Goal: Transaction & Acquisition: Purchase product/service

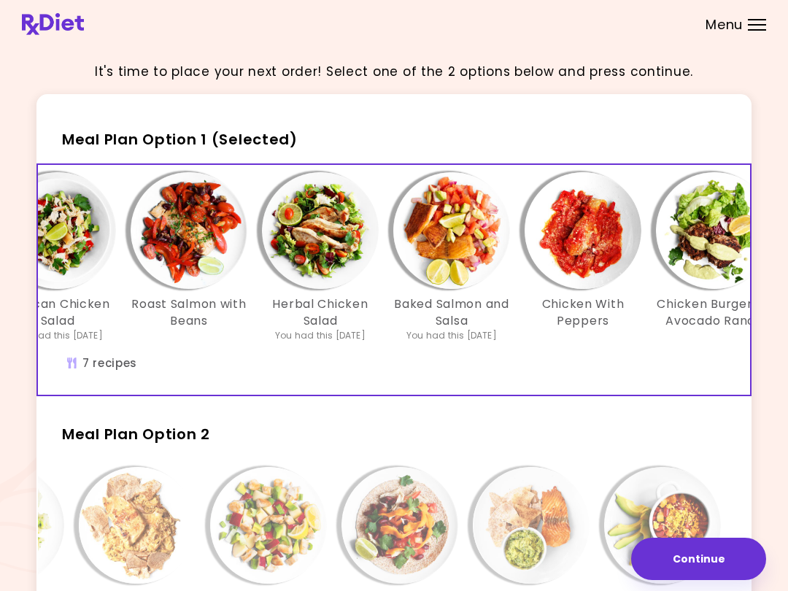
scroll to position [0, 198]
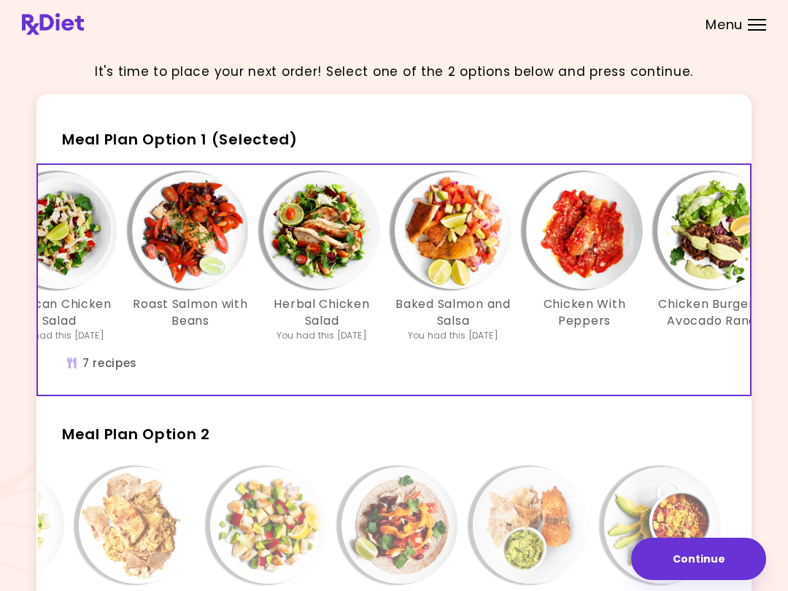
click at [197, 201] on img "Info - Roast Salmon with Beans - Meal Plan Option 1 (Selected)" at bounding box center [190, 230] width 117 height 117
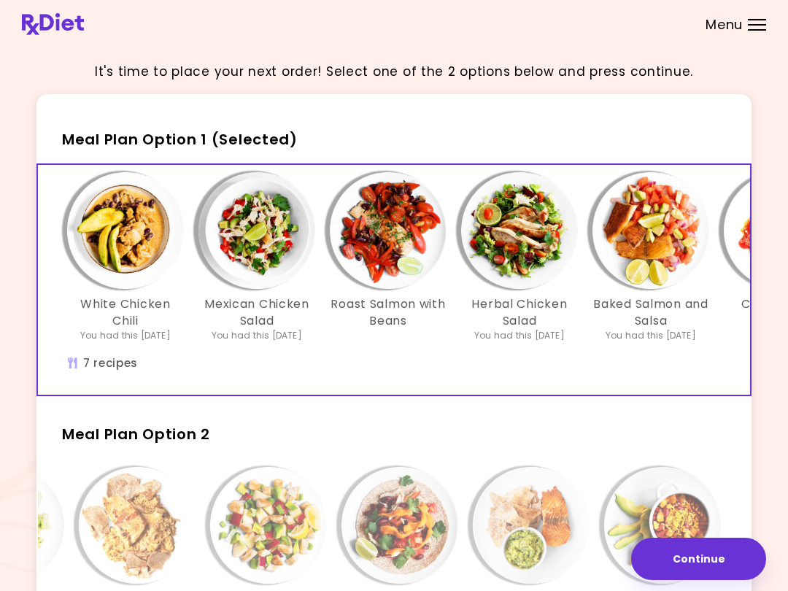
scroll to position [0, 0]
click at [104, 226] on img "Info - White Chicken Chili - Meal Plan Option 1 (Selected)" at bounding box center [125, 230] width 117 height 117
click at [260, 218] on img "Info - Mexican Chicken Salad - Meal Plan Option 1 (Selected)" at bounding box center [257, 230] width 117 height 117
click at [534, 233] on img "Info - Herbal Chicken Salad - Meal Plan Option 1 (Selected)" at bounding box center [519, 230] width 117 height 117
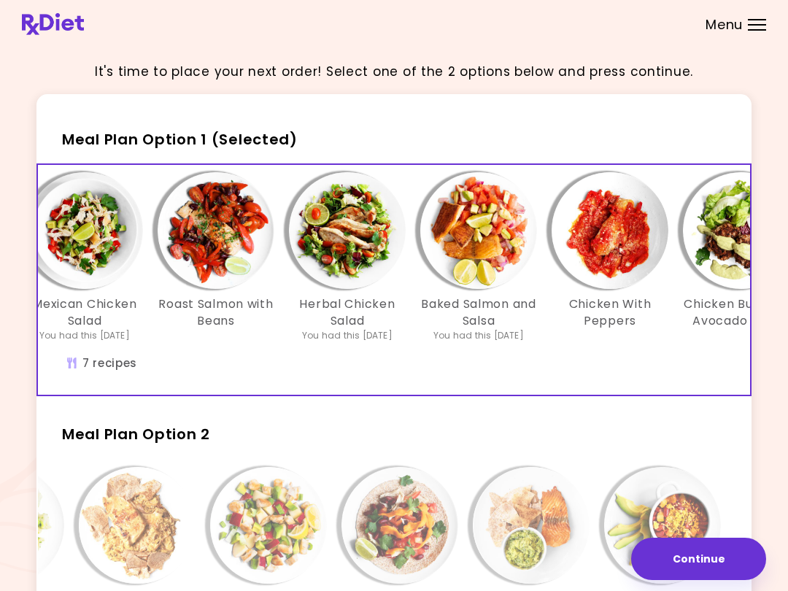
scroll to position [0, 191]
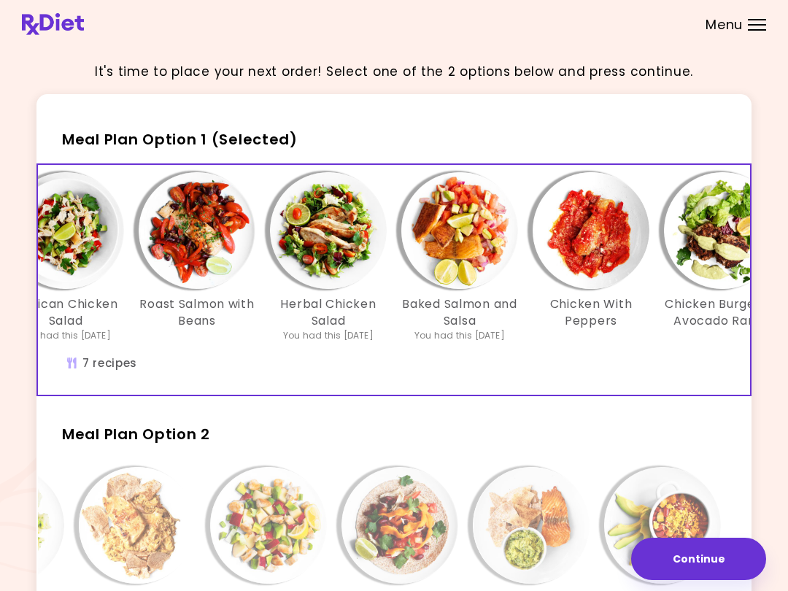
click at [452, 217] on img "Info - Baked Salmon and Salsa - Meal Plan Option 1 (Selected)" at bounding box center [459, 230] width 117 height 117
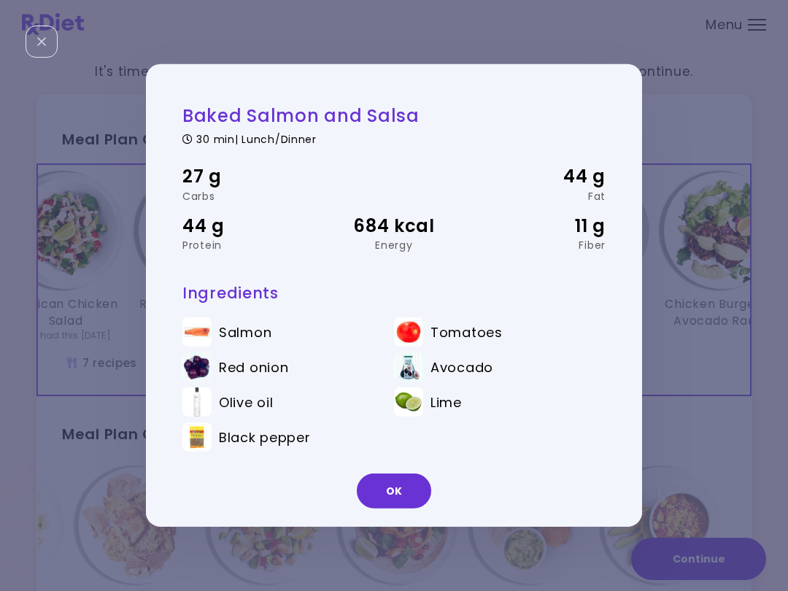
click at [417, 472] on div "OK" at bounding box center [394, 496] width 496 height 61
click at [402, 480] on button "OK" at bounding box center [394, 491] width 74 height 35
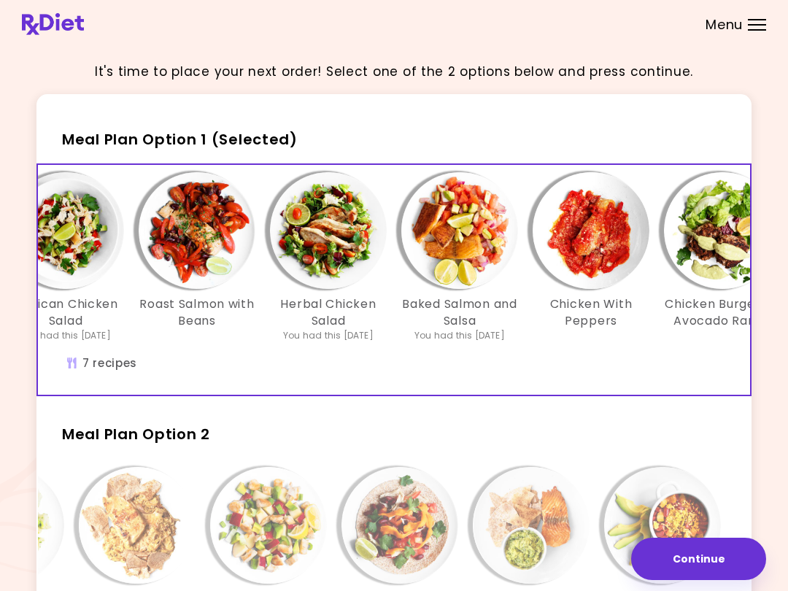
click at [591, 234] on img "Info - Chicken With Peppers - Meal Plan Option 1 (Selected)" at bounding box center [591, 230] width 117 height 117
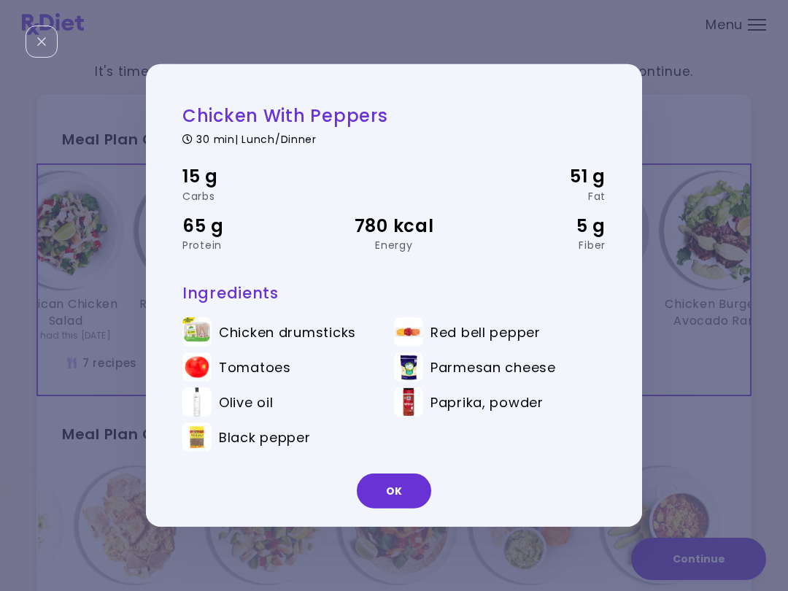
click at [391, 487] on button "OK" at bounding box center [394, 491] width 74 height 35
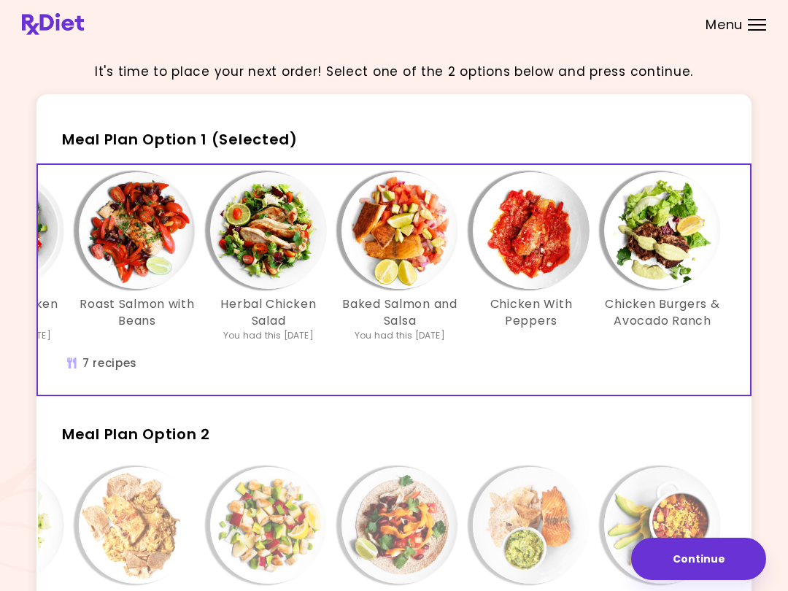
scroll to position [0, 251]
click at [591, 212] on img "Info - Chicken Burgers & Avocado Ranch - Meal Plan Option 1 (Selected)" at bounding box center [662, 230] width 117 height 117
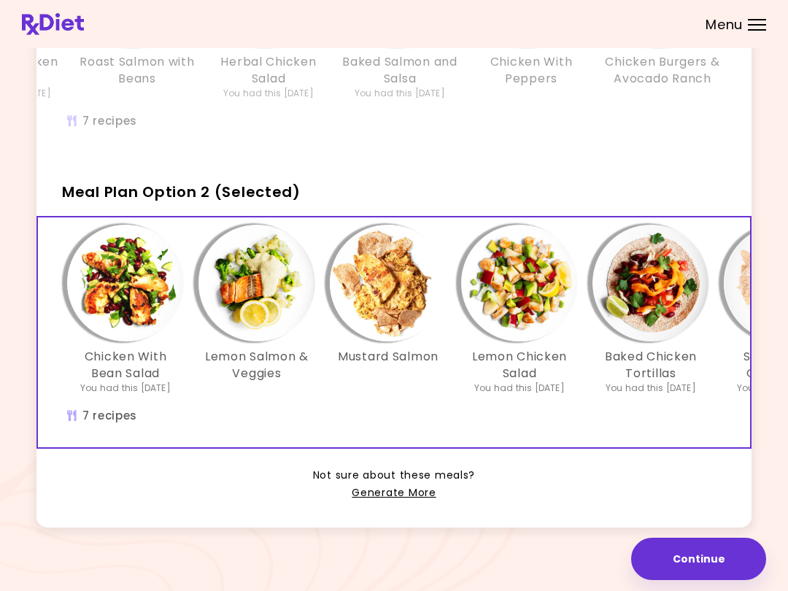
scroll to position [0, 0]
click at [124, 288] on img "Info - Chicken With Bean Salad - Meal Plan Option 2 (Selected)" at bounding box center [125, 283] width 117 height 117
click at [267, 278] on img "Info - Lemon Salmon & Veggies - Meal Plan Option 2 (Selected)" at bounding box center [257, 283] width 117 height 117
click at [399, 272] on img "Info - Mustard Salmon - Meal Plan Option 2 (Selected)" at bounding box center [388, 283] width 117 height 117
click at [562, 262] on img "Info - Lemon Chicken Salad - Meal Plan Option 2 (Selected)" at bounding box center [519, 283] width 117 height 117
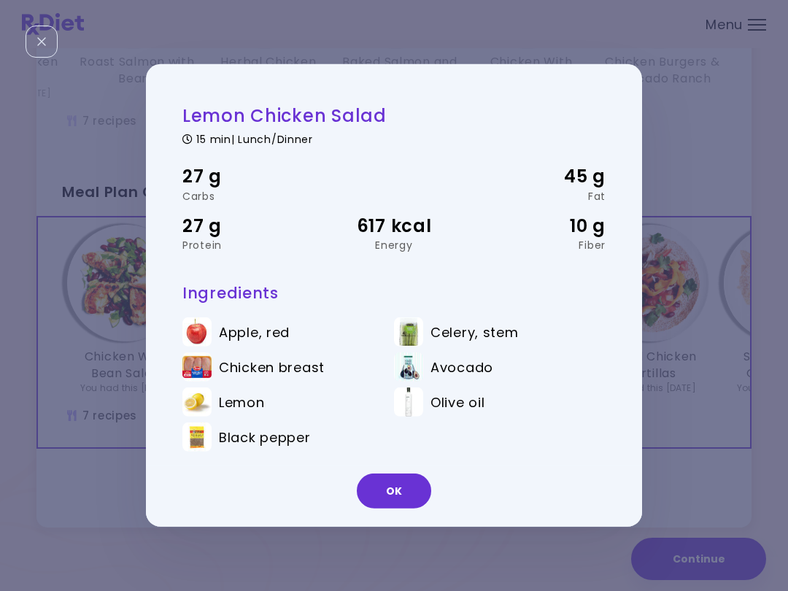
click at [412, 467] on div "OK" at bounding box center [394, 496] width 496 height 61
click at [418, 476] on button "OK" at bounding box center [394, 491] width 74 height 35
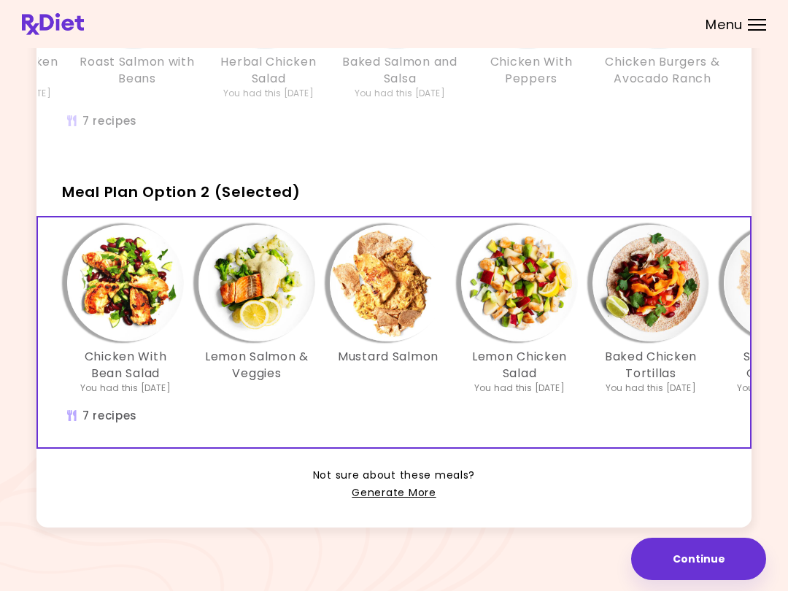
click at [591, 277] on img "Info - Baked Chicken Tortillas - Meal Plan Option 2 (Selected)" at bounding box center [651, 283] width 117 height 117
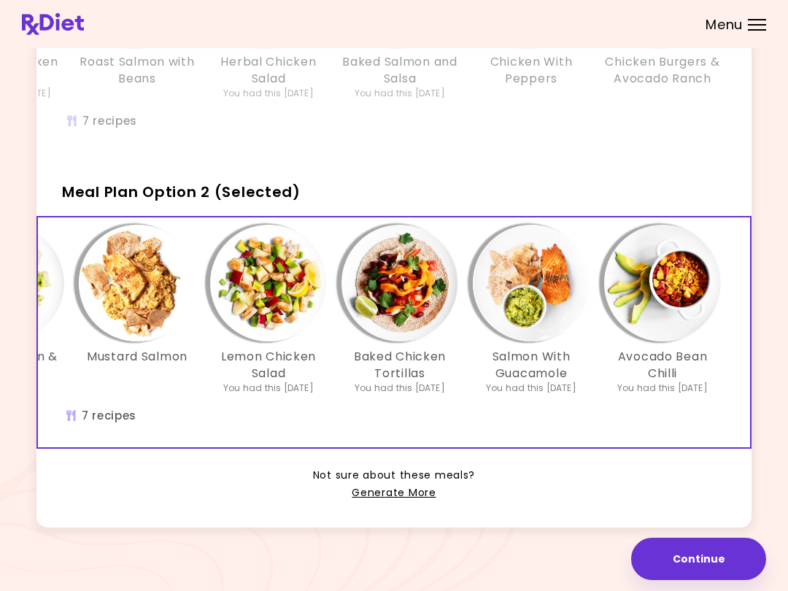
scroll to position [0, 251]
click at [553, 273] on img "Info - Salmon With Guacamole - Meal Plan Option 2 (Selected)" at bounding box center [531, 283] width 117 height 117
click at [542, 289] on img "Info - Salmon With Guacamole - Meal Plan Option 2 (Selected)" at bounding box center [531, 283] width 117 height 117
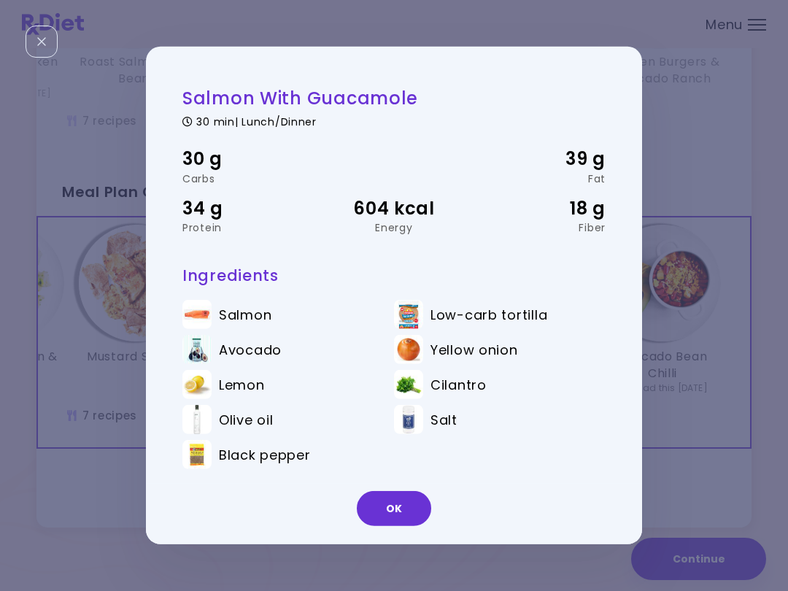
click at [529, 270] on h3 "Ingredients" at bounding box center [393, 276] width 423 height 20
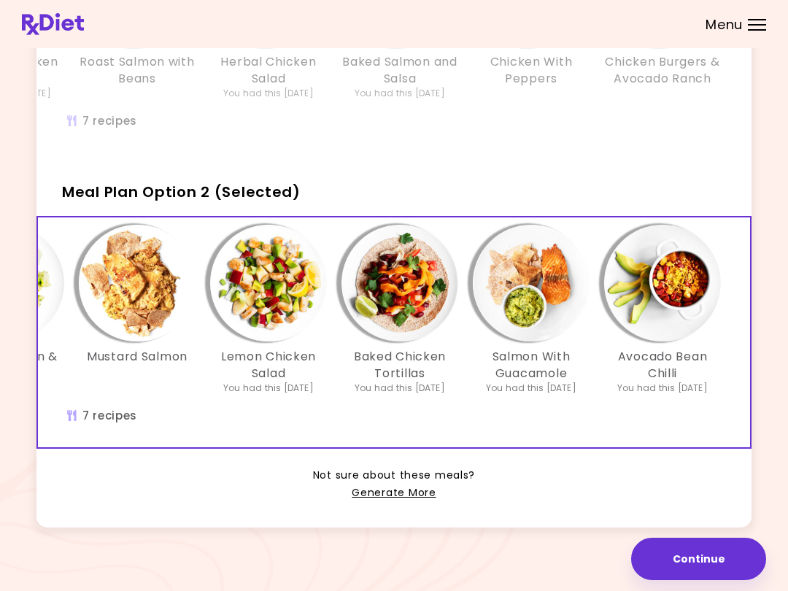
click at [591, 286] on img "Info - Avocado Bean Chilli - Meal Plan Option 2 (Selected)" at bounding box center [662, 283] width 117 height 117
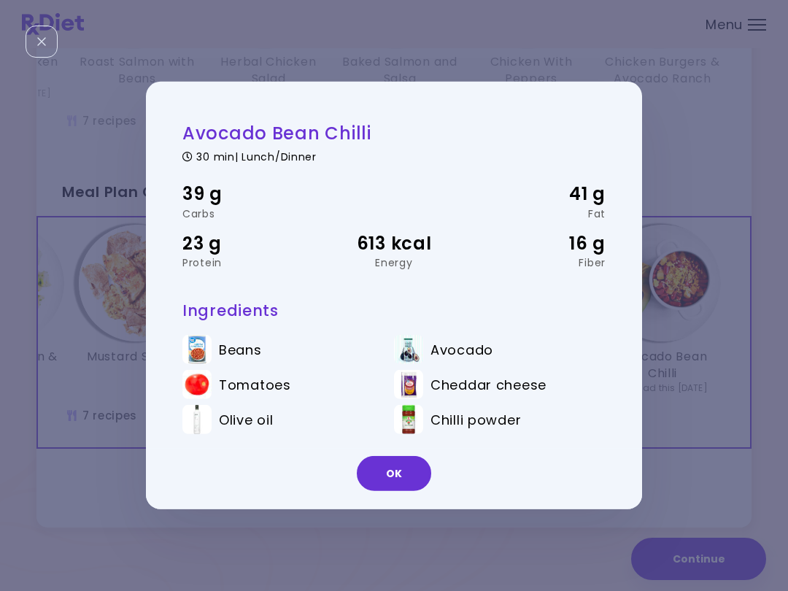
click at [401, 472] on button "OK" at bounding box center [394, 473] width 74 height 35
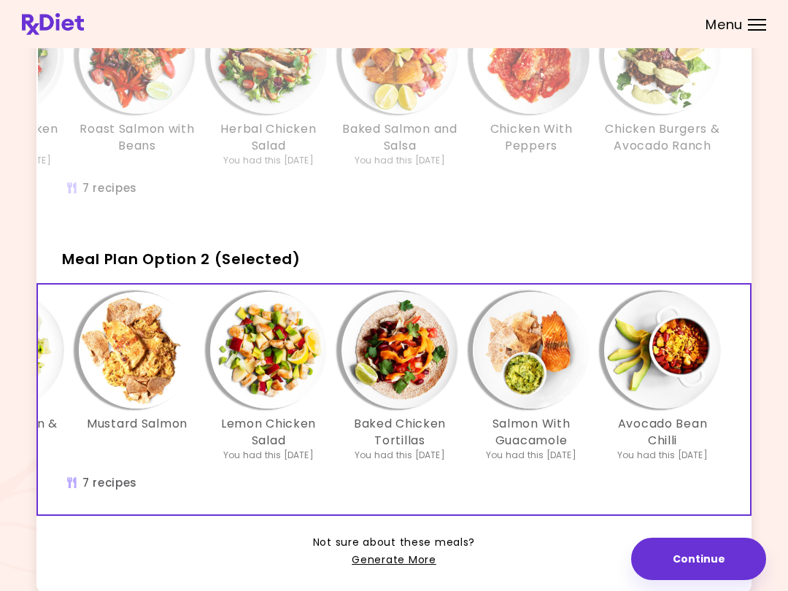
scroll to position [0, 0]
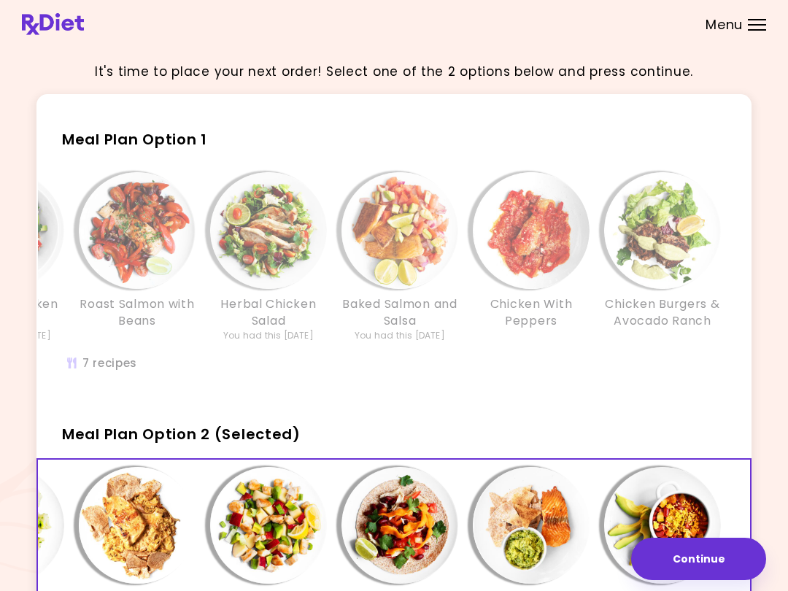
click at [540, 245] on img "Info - Chicken With Peppers - Meal Plan Option 1" at bounding box center [531, 230] width 117 height 117
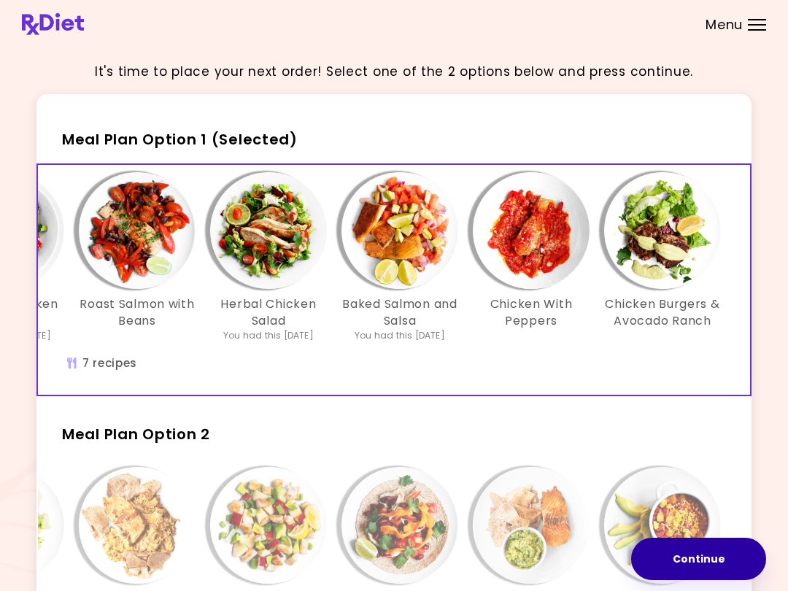
click at [591, 551] on button "Continue" at bounding box center [698, 559] width 135 height 42
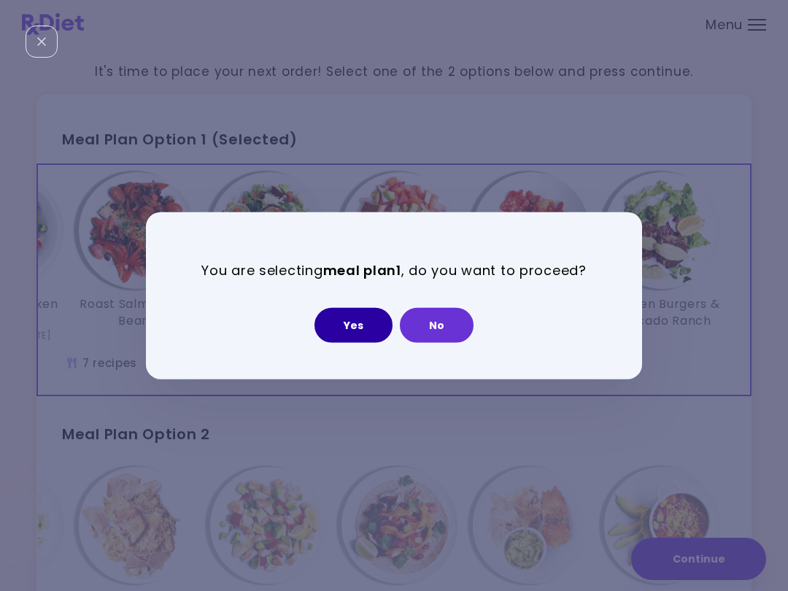
click at [354, 318] on button "Yes" at bounding box center [354, 324] width 78 height 35
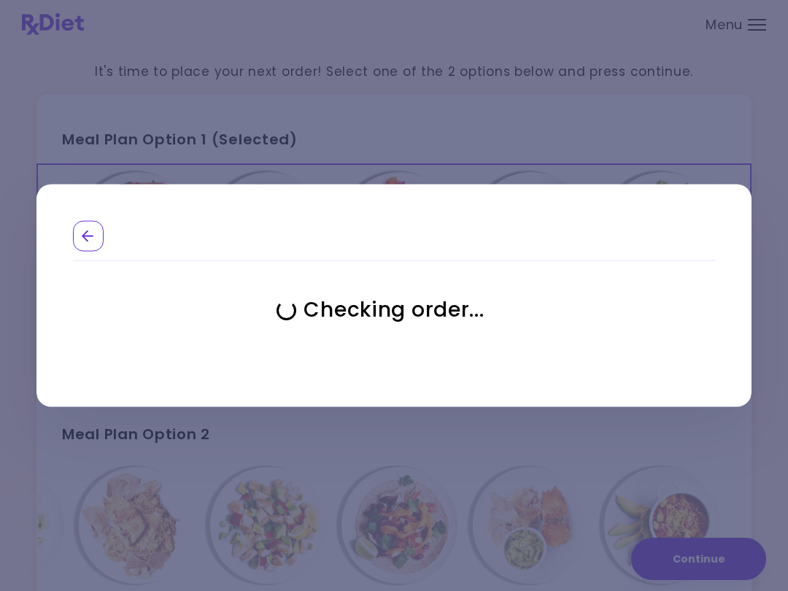
select select "**********"
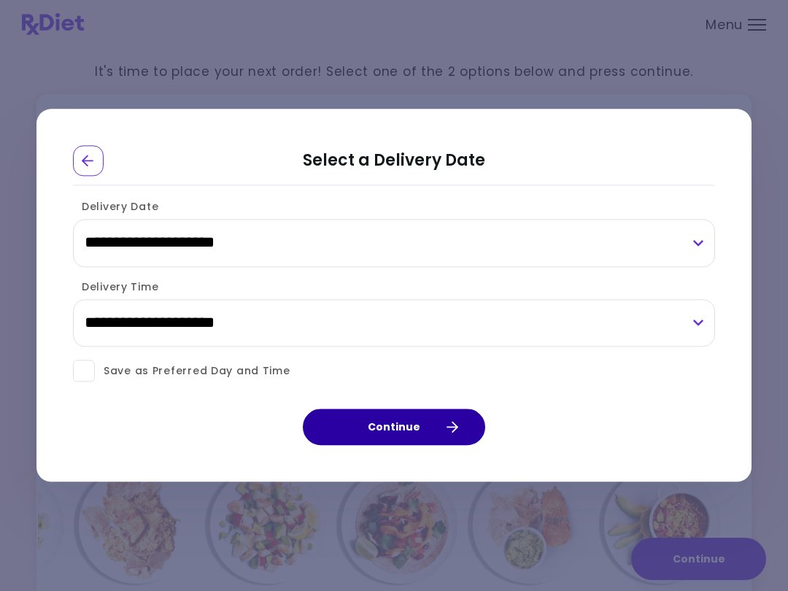
click at [420, 426] on button "Continue" at bounding box center [394, 428] width 182 height 36
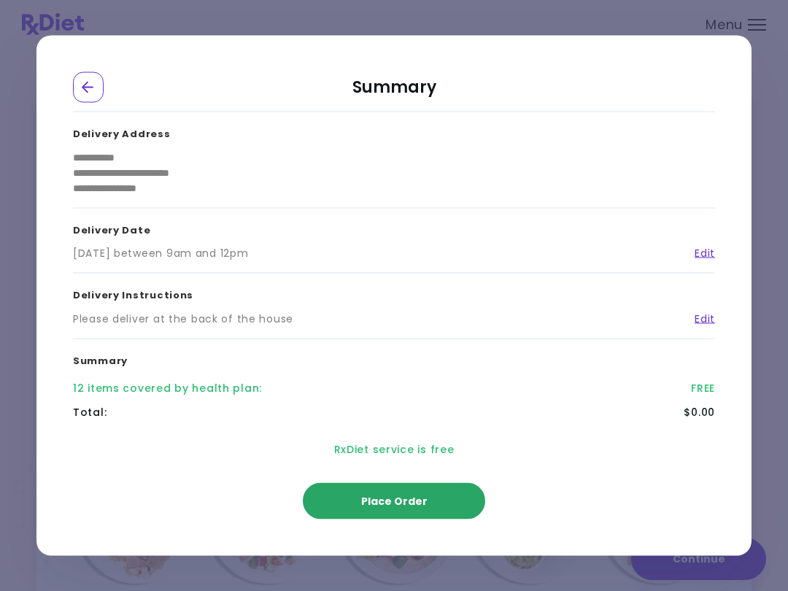
click at [404, 504] on span "Place Order" at bounding box center [394, 501] width 66 height 15
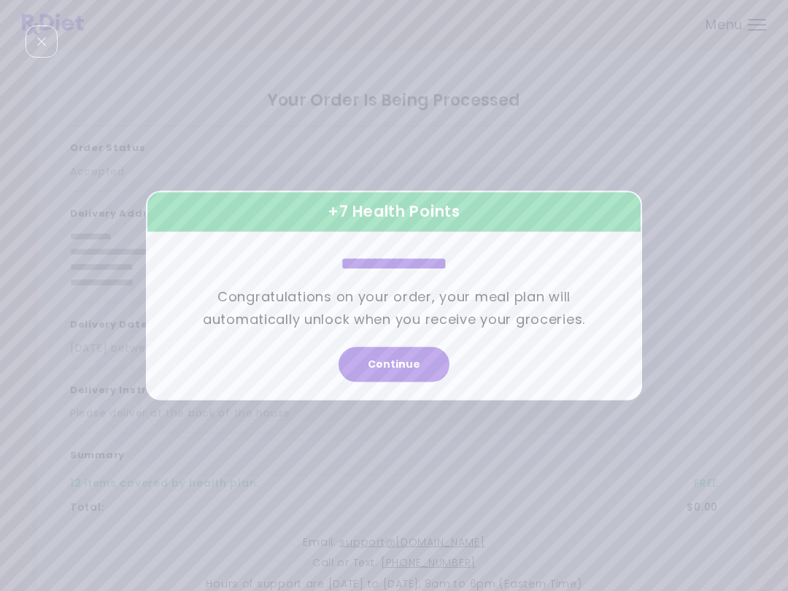
click at [404, 370] on button "Continue" at bounding box center [394, 364] width 111 height 35
